Goal: Information Seeking & Learning: Learn about a topic

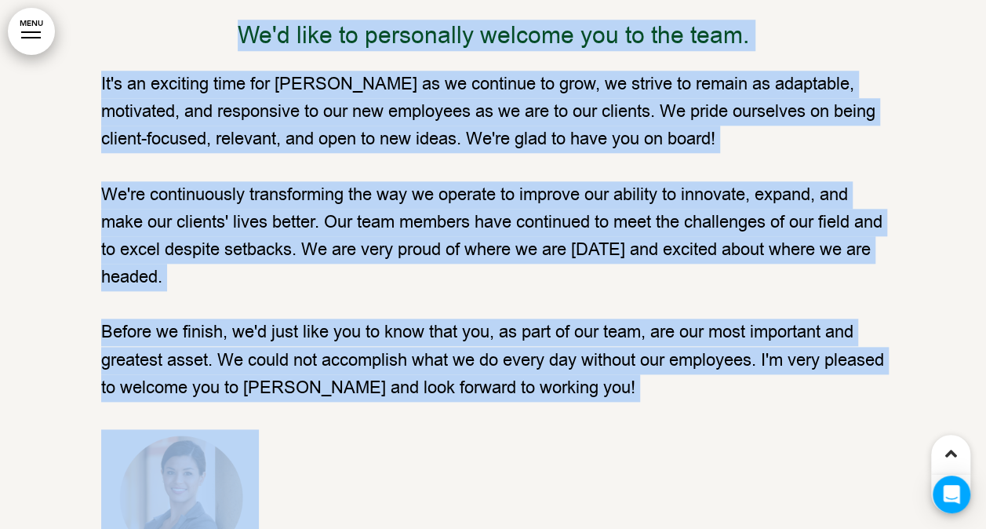
scroll to position [752, 0]
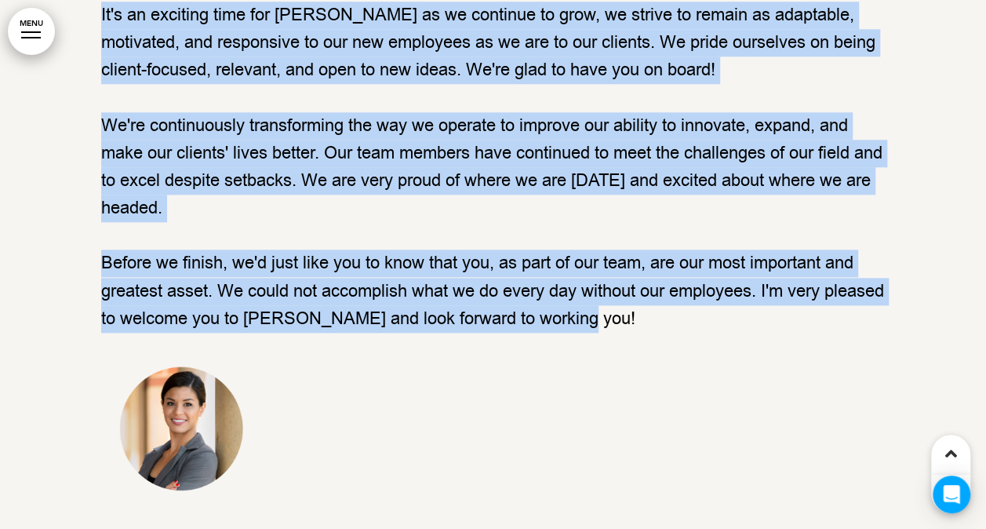
drag, startPoint x: 245, startPoint y: 128, endPoint x: 636, endPoint y: 312, distance: 432.8
click at [636, 312] on div "Welcome to [PERSON_NAME] We'd like to personally welcome you to the team. It's …" at bounding box center [493, 187] width 785 height 631
copy div "We'd like to personally welcome you to the team. It's an exciting time for [PER…"
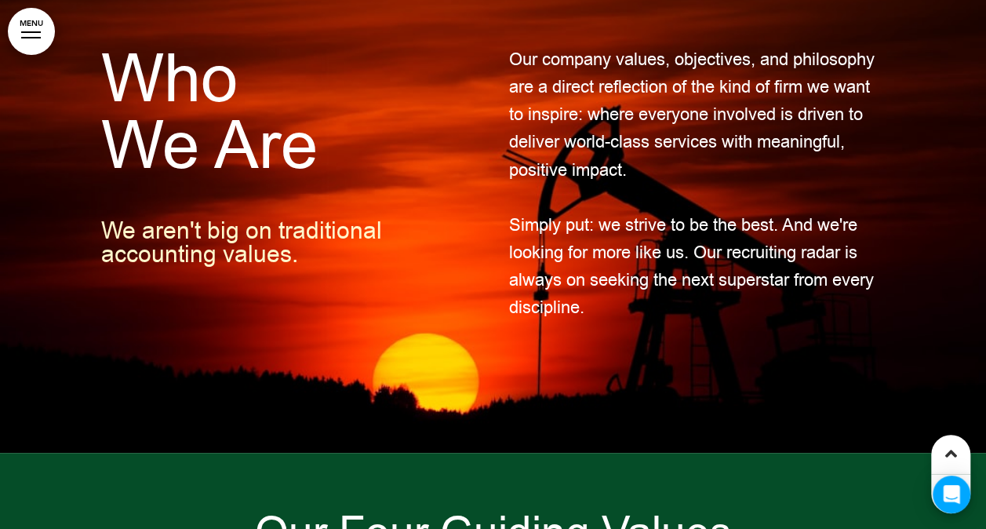
scroll to position [1500, 0]
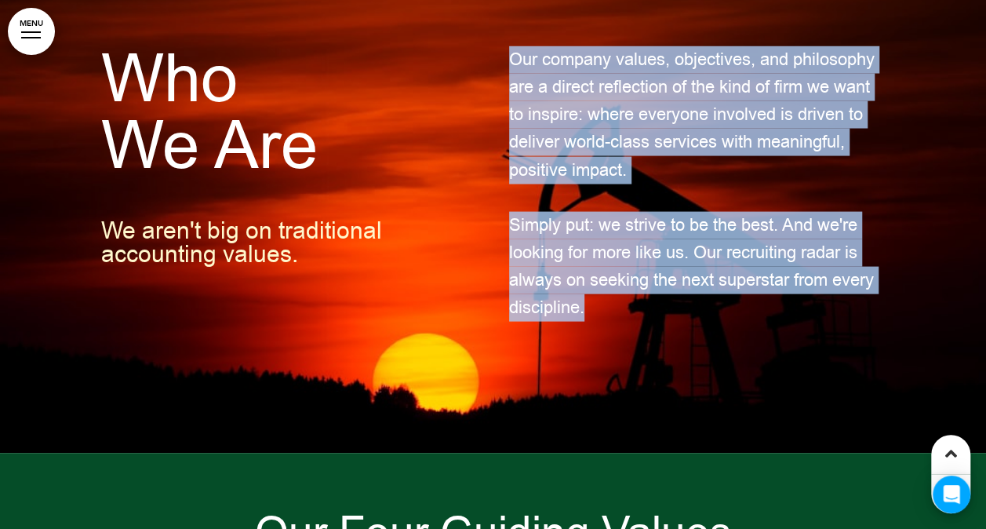
drag, startPoint x: 508, startPoint y: 51, endPoint x: 612, endPoint y: 301, distance: 270.2
click at [612, 301] on div "Our company values, objectives, and philosophy are a direct reflection of the k…" at bounding box center [697, 198] width 377 height 304
copy div "Our company values, objectives, and philosophy are a direct reflection of the k…"
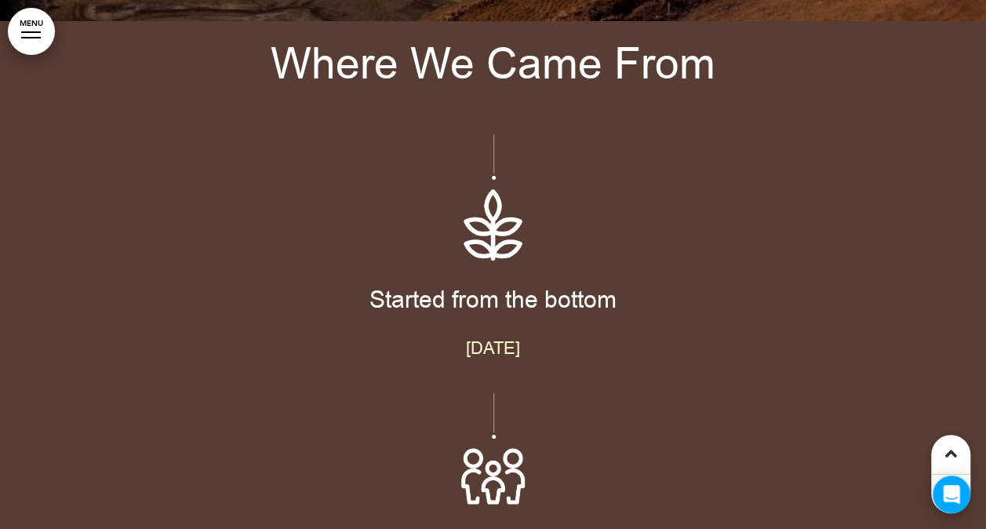
scroll to position [4364, 0]
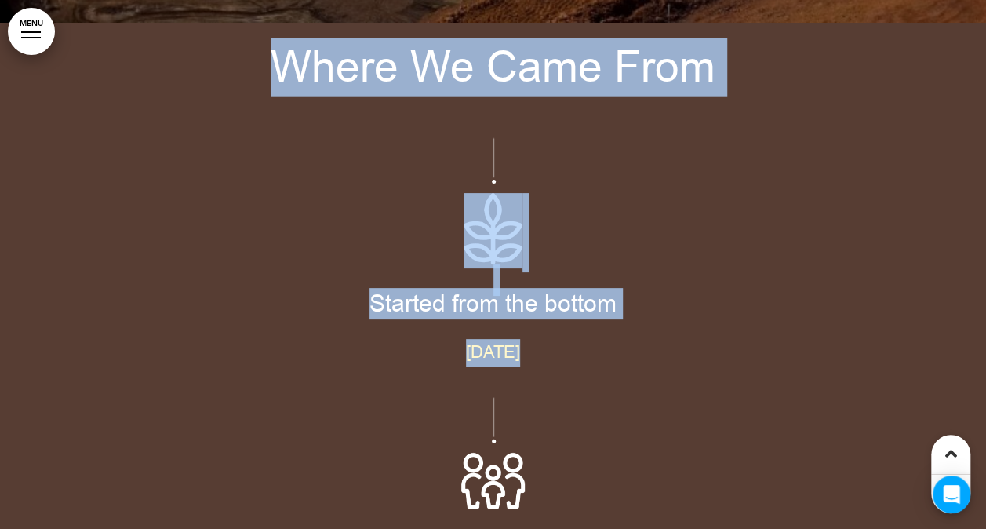
drag, startPoint x: 280, startPoint y: 73, endPoint x: 593, endPoint y: 443, distance: 485.0
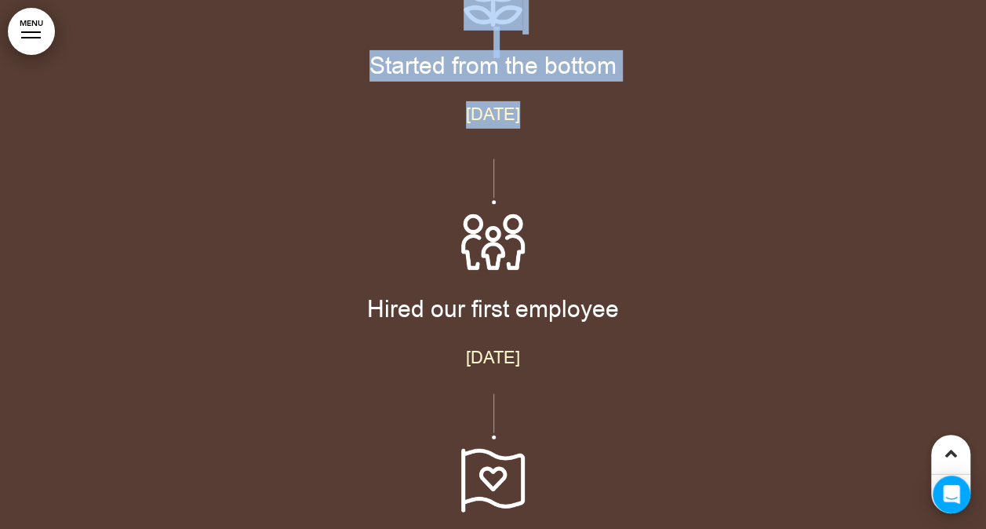
scroll to position [4617, 0]
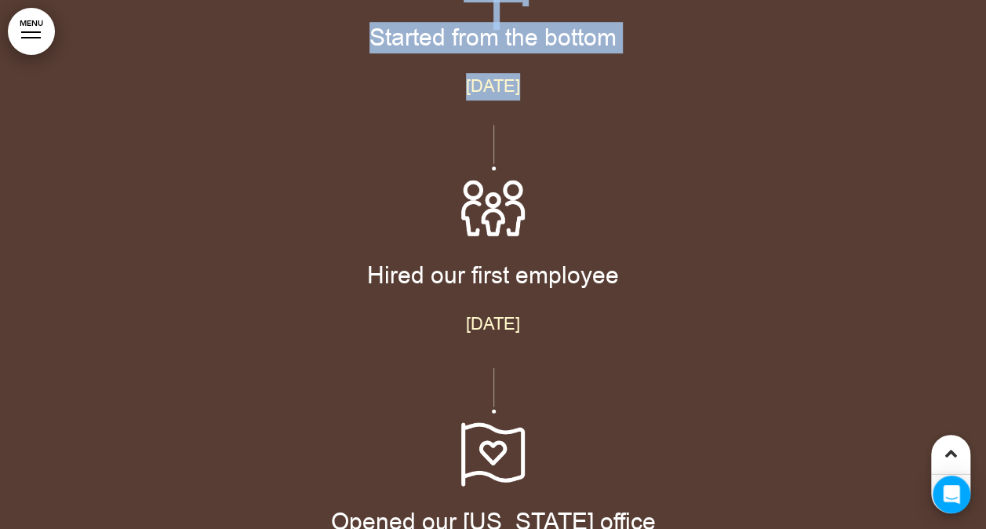
drag, startPoint x: 593, startPoint y: 443, endPoint x: 575, endPoint y: 312, distance: 133.1
click at [575, 312] on p "[DATE]" at bounding box center [493, 325] width 785 height 27
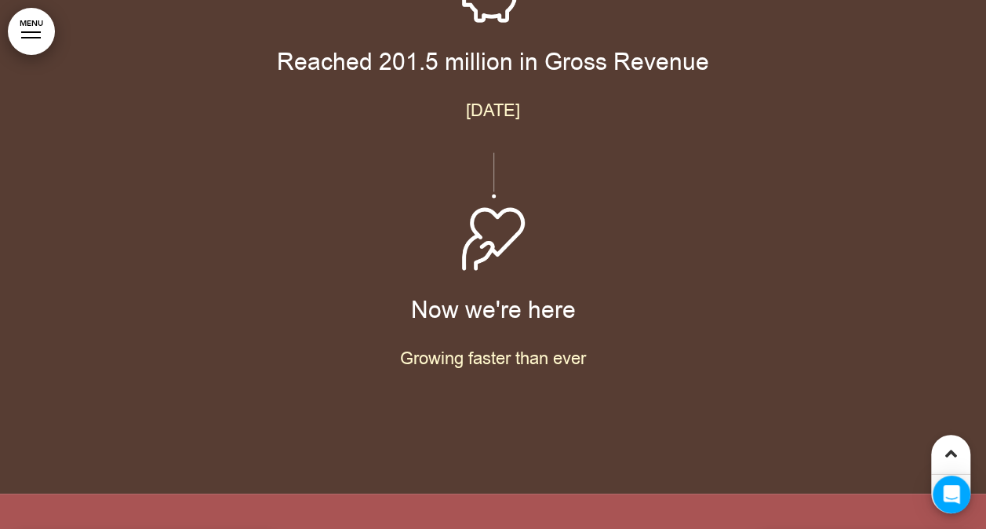
scroll to position [5532, 0]
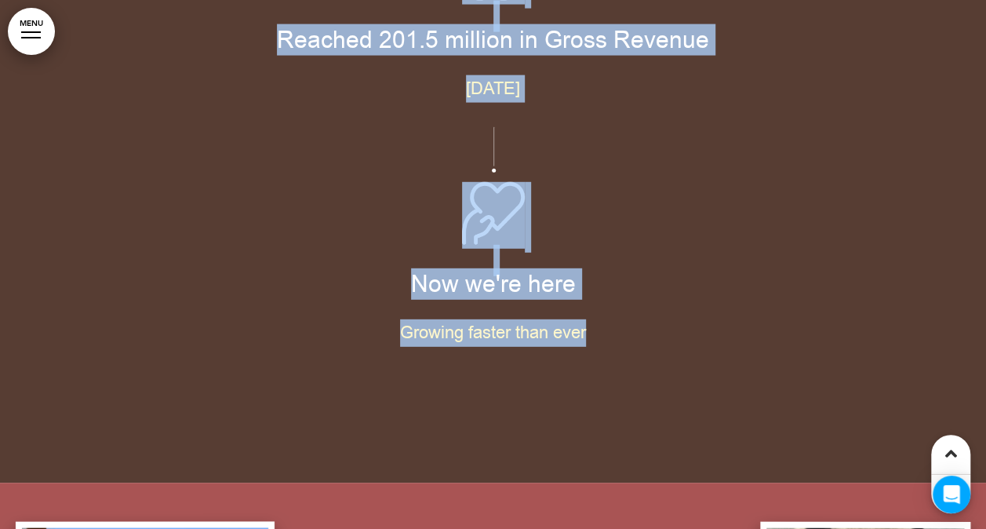
drag, startPoint x: 575, startPoint y: 312, endPoint x: 606, endPoint y: 341, distance: 42.2
click at [606, 341] on p "Growing faster than ever" at bounding box center [493, 332] width 785 height 27
copy div "Where We Came From Started from the bottom [DATE] Hired our first employee [DAT…"
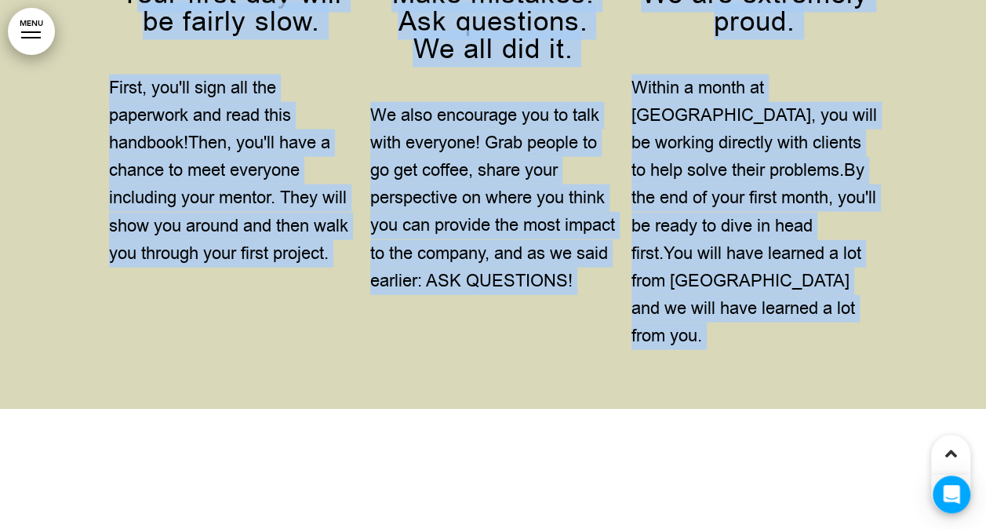
scroll to position [7859, 0]
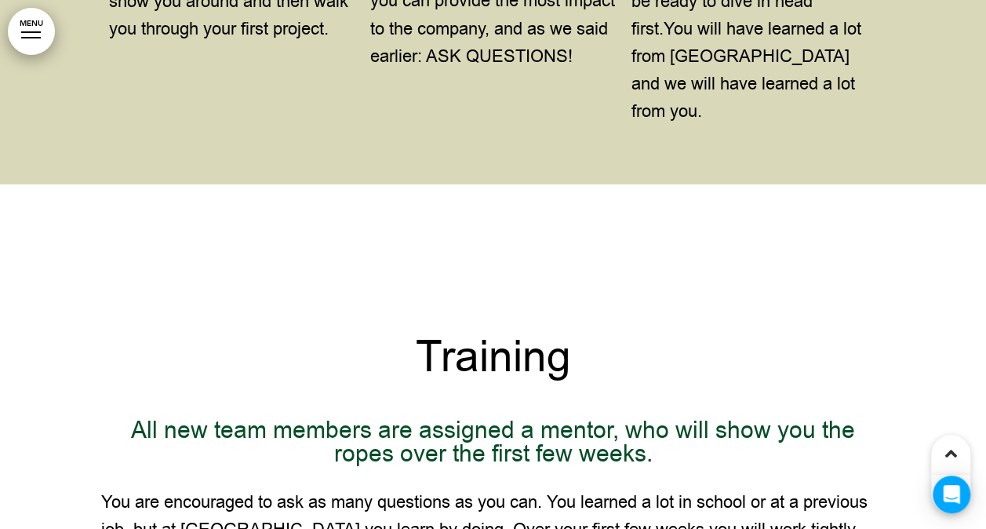
drag, startPoint x: 138, startPoint y: 267, endPoint x: 810, endPoint y: 126, distance: 686.4
copy tbody "Y"
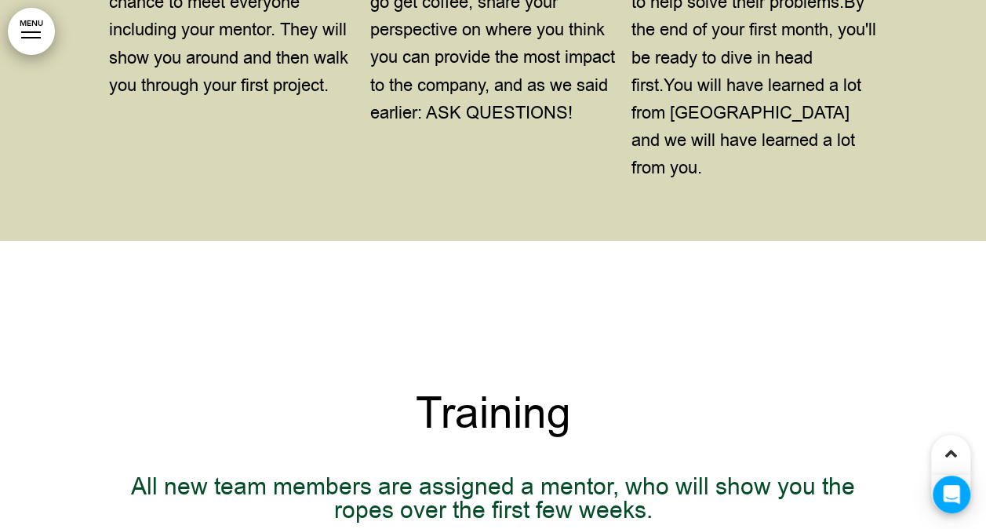
scroll to position [7603, 0]
